Goal: Find contact information: Find contact information

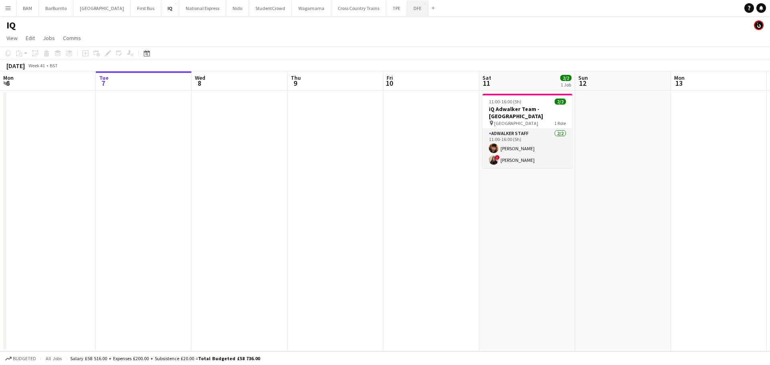
click at [407, 10] on button "DFE Close" at bounding box center [417, 8] width 21 height 16
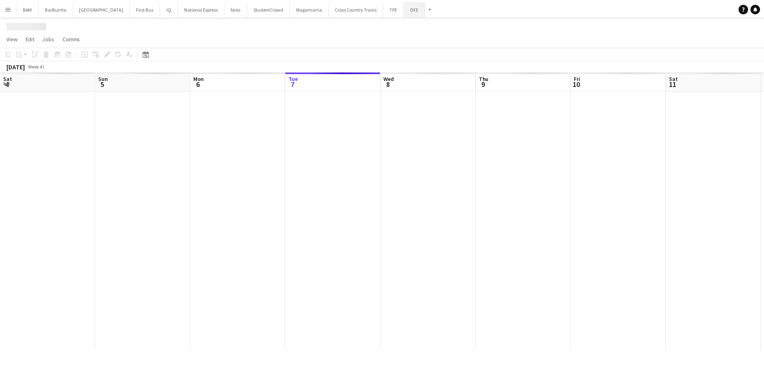
scroll to position [0, 192]
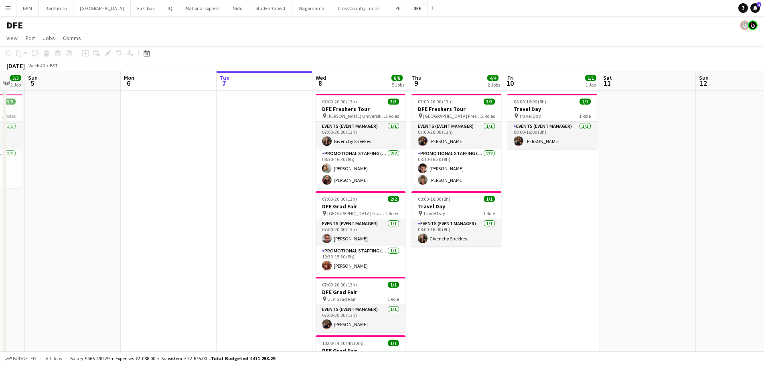
drag, startPoint x: 540, startPoint y: 173, endPoint x: 654, endPoint y: 172, distance: 114.3
click at [654, 172] on app-calendar-viewport "Thu 2 Fri 3 Sat 4 3/3 1 Job Sun 5 Mon 6 Tue 7 Wed 8 8/8 5 Jobs Thu 9 4/4 2 Jobs…" at bounding box center [382, 325] width 764 height 508
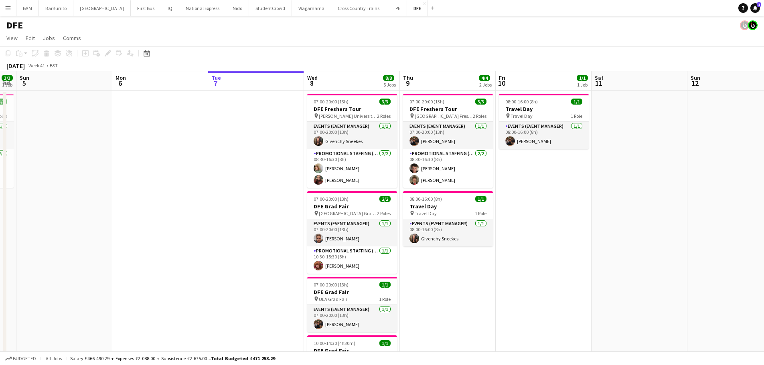
drag, startPoint x: 184, startPoint y: 180, endPoint x: 525, endPoint y: 170, distance: 340.9
click at [528, 170] on app-calendar-viewport "Thu 2 6/6 4 Jobs Fri 3 2/2 1 Job Sat 4 3/3 1 Job Sun 5 Mon 6 Tue 7 Wed 8 8/8 5 …" at bounding box center [382, 325] width 764 height 508
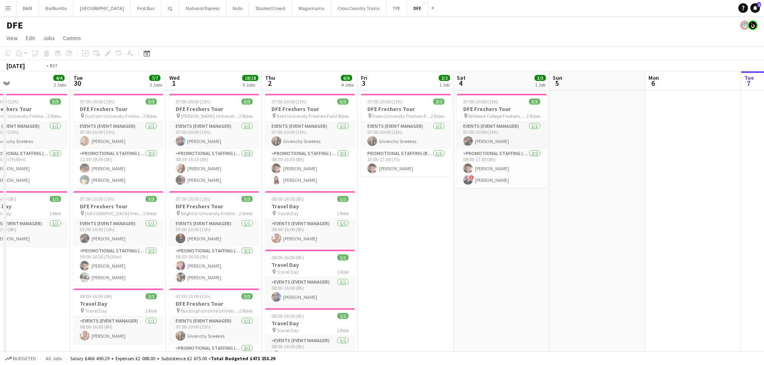
scroll to position [0, 188]
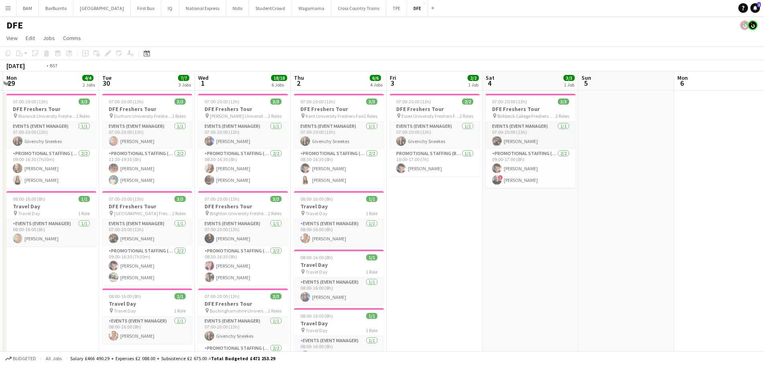
drag, startPoint x: 236, startPoint y: 166, endPoint x: 547, endPoint y: 179, distance: 311.8
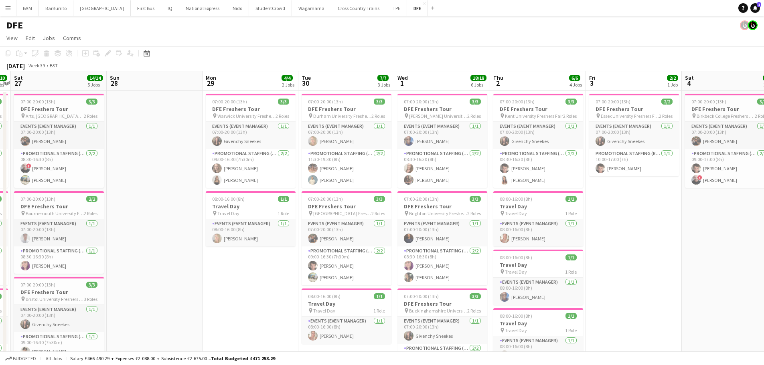
drag, startPoint x: 334, startPoint y: 171, endPoint x: 326, endPoint y: 185, distance: 16.0
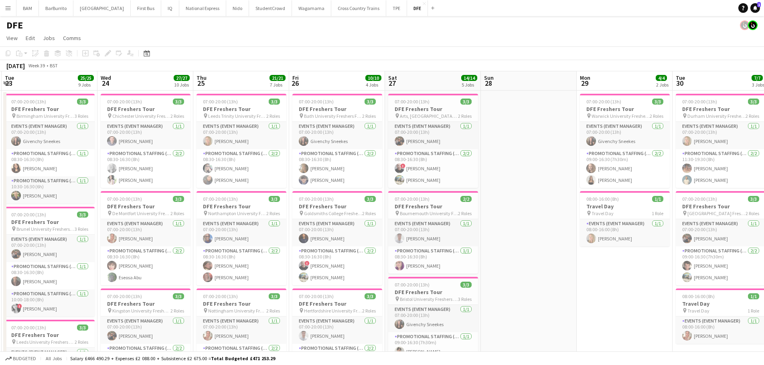
drag, startPoint x: 282, startPoint y: 184, endPoint x: 510, endPoint y: 191, distance: 228.2
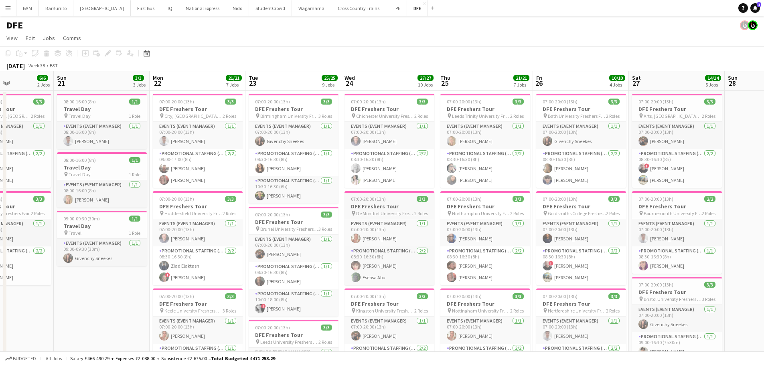
drag, startPoint x: 402, startPoint y: 188, endPoint x: 387, endPoint y: 192, distance: 15.4
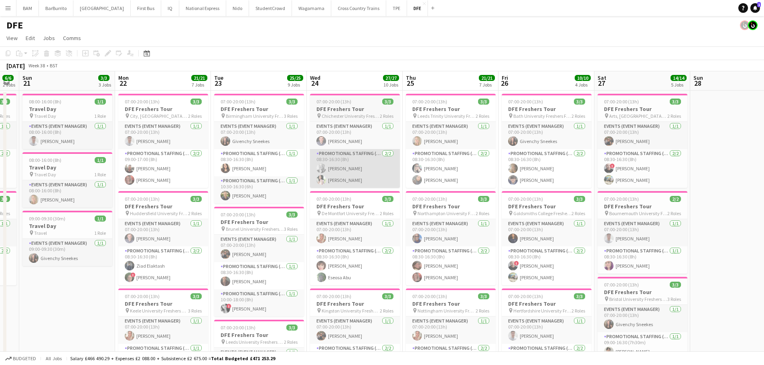
scroll to position [0, 240]
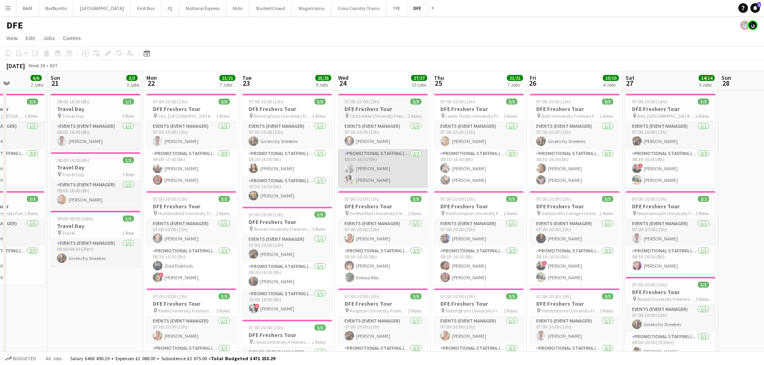
drag, startPoint x: 374, startPoint y: 190, endPoint x: 373, endPoint y: 182, distance: 7.7
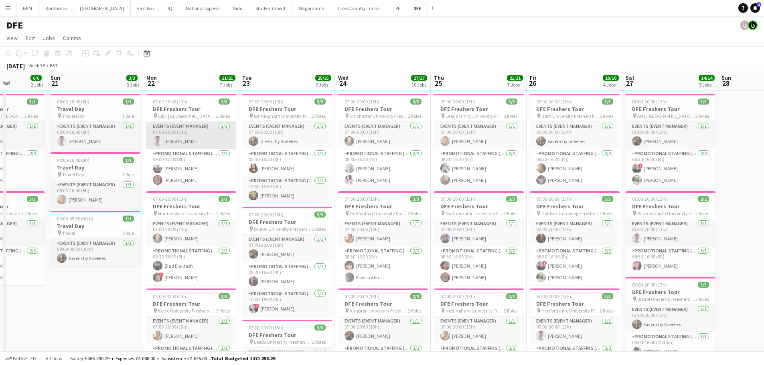
click at [185, 131] on app-card-role "Events (Event Manager) [DATE] 07:00-20:00 (13h) [PERSON_NAME]" at bounding box center [191, 135] width 90 height 27
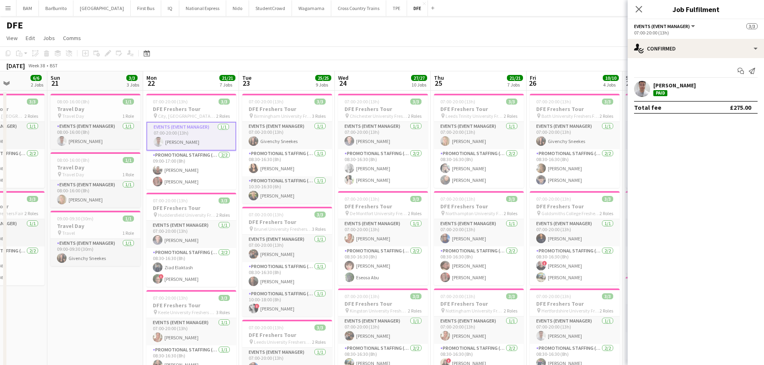
drag, startPoint x: 680, startPoint y: 77, endPoint x: 690, endPoint y: 85, distance: 12.3
click at [680, 77] on div "Start chat Send notification" at bounding box center [695, 71] width 123 height 13
click at [692, 87] on div "[PERSON_NAME] Paid" at bounding box center [695, 89] width 136 height 16
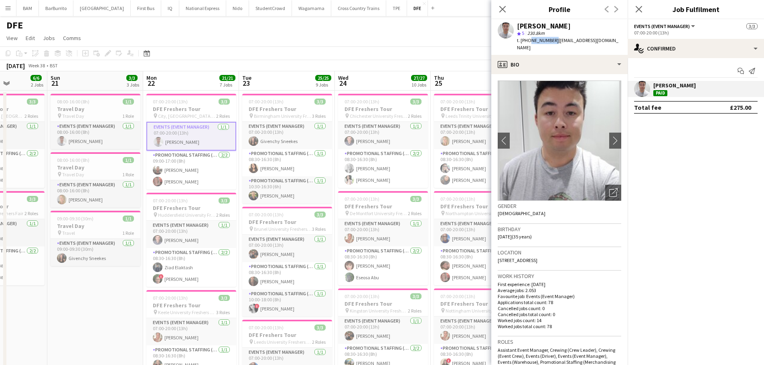
drag, startPoint x: 527, startPoint y: 40, endPoint x: 552, endPoint y: 43, distance: 24.6
click at [552, 43] on span "t. [PHONE_NUMBER]" at bounding box center [538, 40] width 42 height 6
copy span "7798610674"
drag, startPoint x: 555, startPoint y: 40, endPoint x: 601, endPoint y: 43, distance: 46.2
click at [601, 43] on span "| [EMAIL_ADDRESS][DOMAIN_NAME]" at bounding box center [567, 43] width 101 height 13
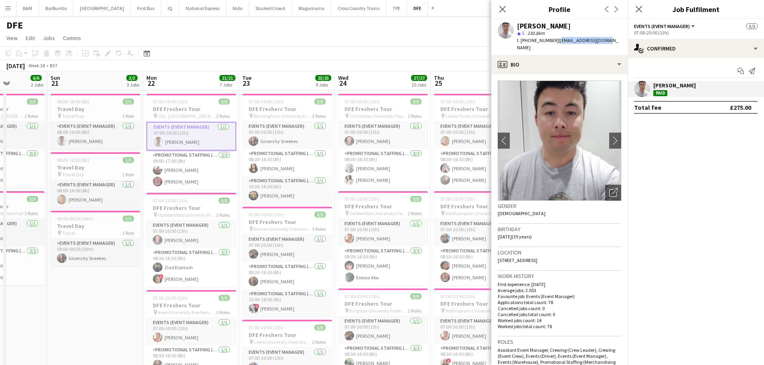
copy span "[EMAIL_ADDRESS][DOMAIN_NAME]"
click at [511, 8] on div "Close pop-in" at bounding box center [502, 9] width 22 height 18
click at [508, 11] on div "Close pop-in" at bounding box center [502, 9] width 22 height 18
click at [502, 9] on icon at bounding box center [502, 9] width 8 height 8
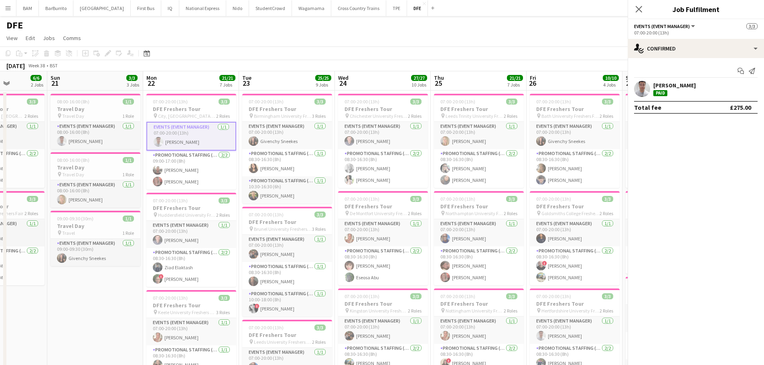
click at [517, 35] on app-page-menu "View Day view expanded Day view collapsed Month view Date picker Jump to [DATE]…" at bounding box center [382, 38] width 764 height 15
